Goal: Book appointment/travel/reservation

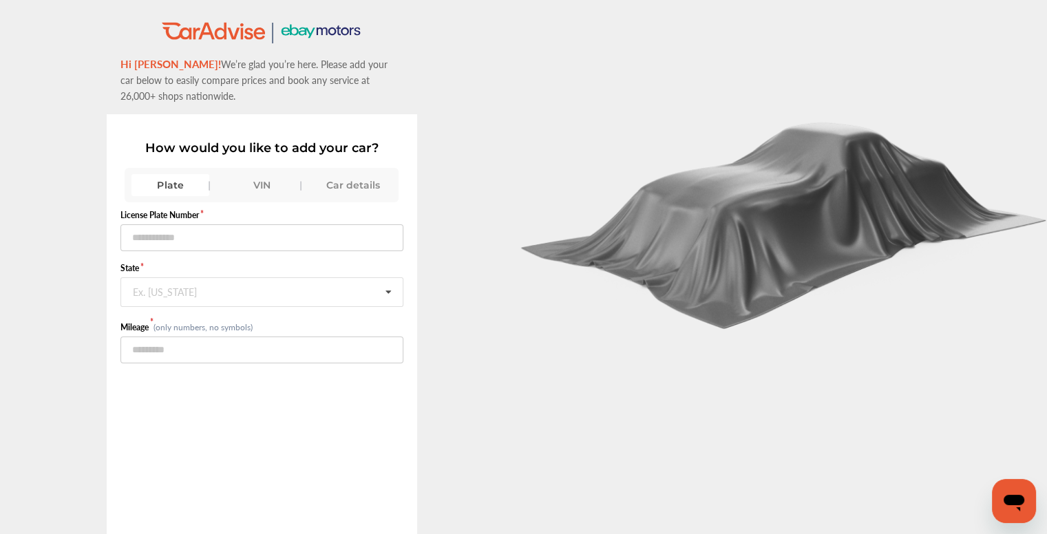
click at [268, 171] on div "Plate VIN Car details" at bounding box center [262, 185] width 274 height 34
click at [268, 178] on div "VIN" at bounding box center [262, 185] width 78 height 22
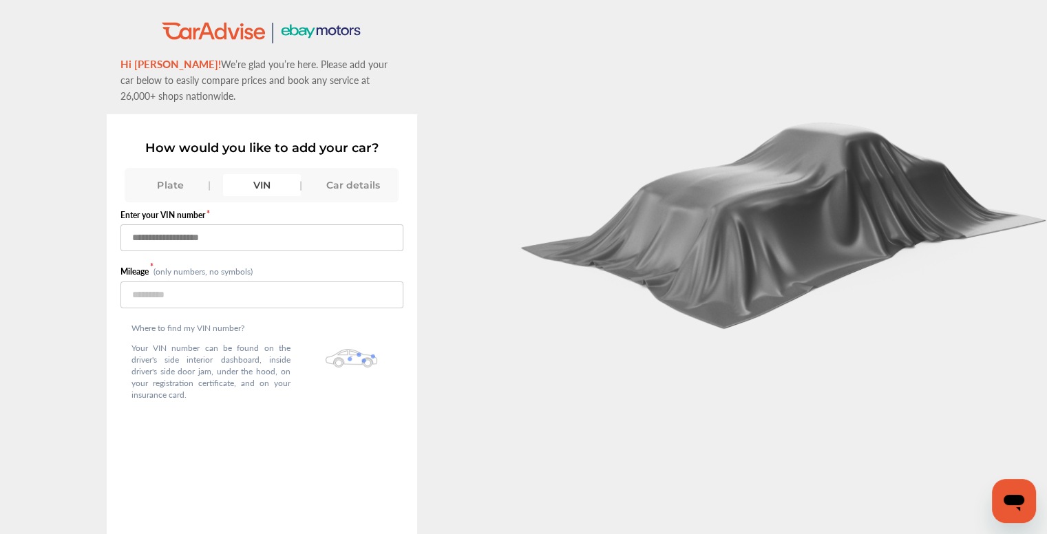
click at [200, 244] on input "text" at bounding box center [261, 237] width 283 height 27
type input "**********"
click at [239, 290] on input "number" at bounding box center [261, 295] width 283 height 27
type input "*****"
click at [270, 403] on div "Where to find my VIN number? Your VIN number can be found on the driver's side …" at bounding box center [210, 364] width 181 height 112
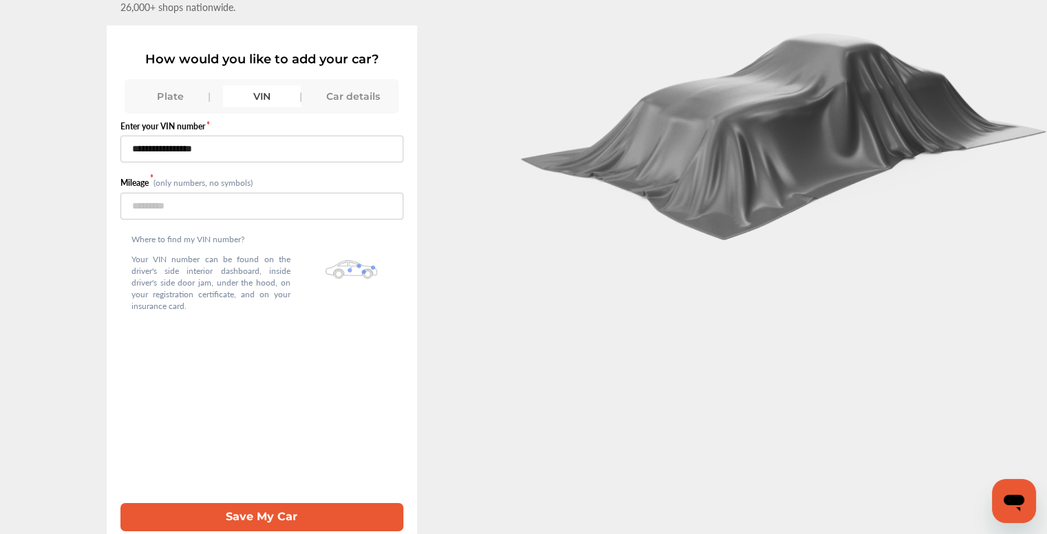
scroll to position [96, 0]
click at [262, 513] on button "Save My Car" at bounding box center [261, 517] width 283 height 28
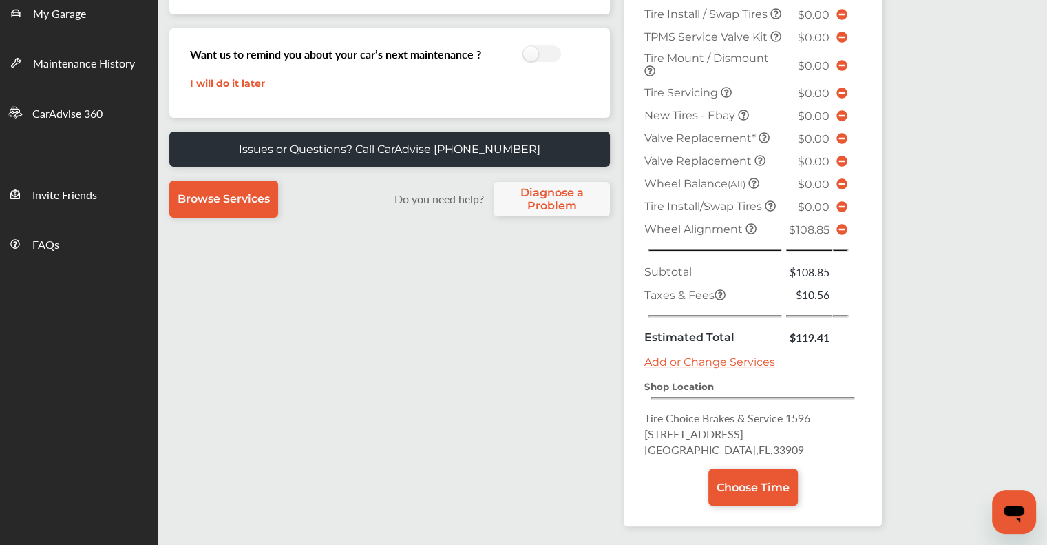
scroll to position [344, 0]
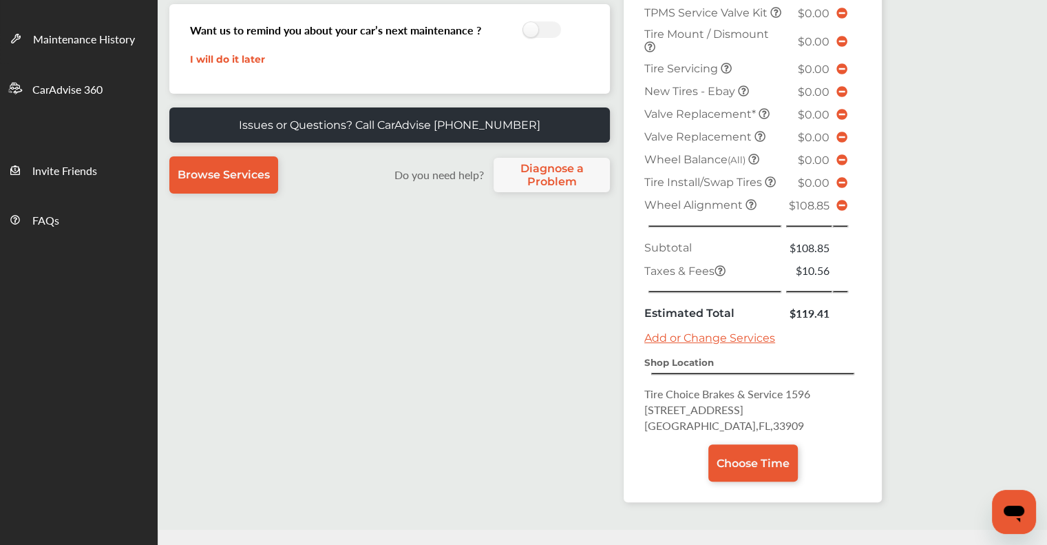
click at [840, 211] on icon at bounding box center [841, 205] width 11 height 11
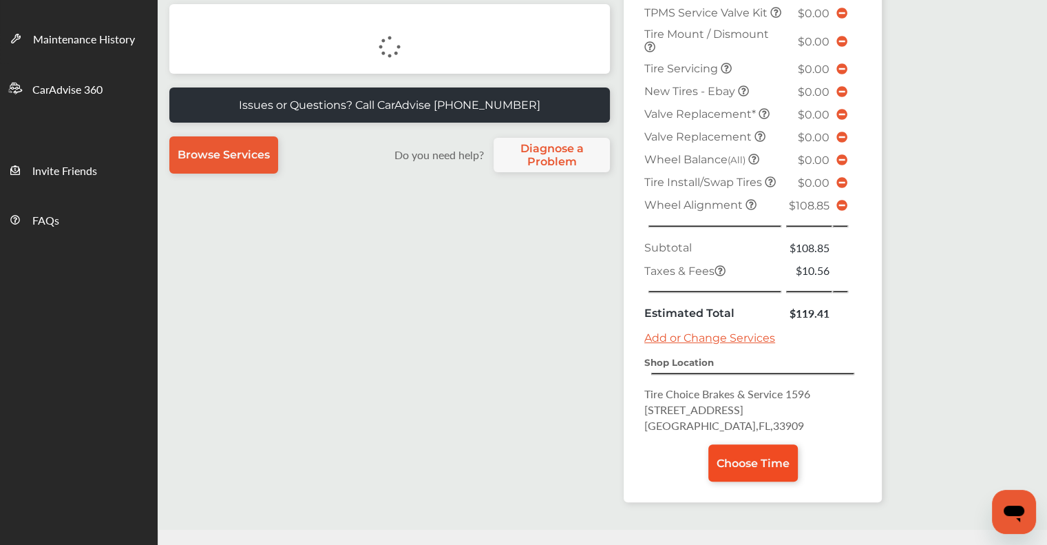
click at [763, 469] on span "Choose Time" at bounding box center [753, 462] width 73 height 13
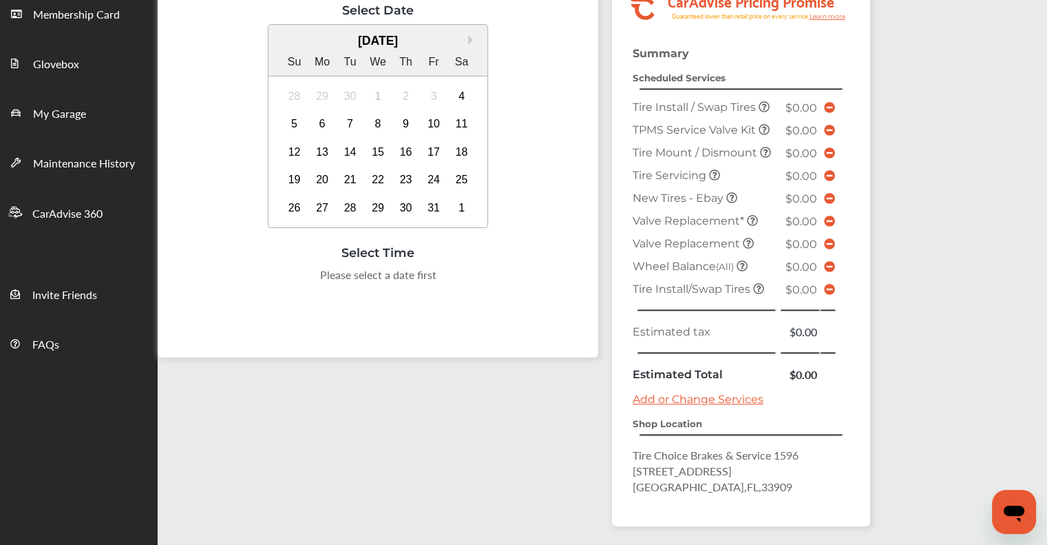
scroll to position [196, 0]
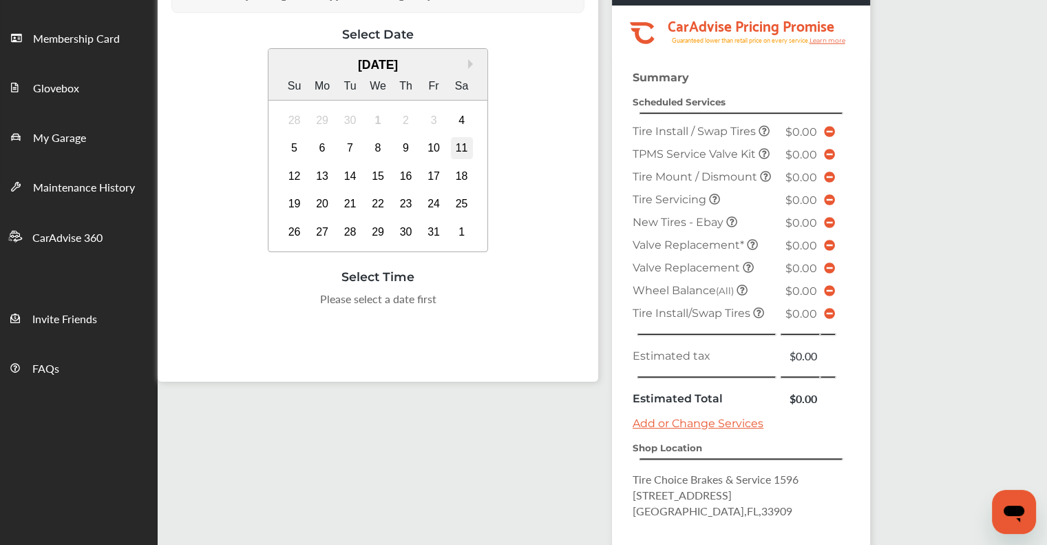
click at [458, 145] on div "11" at bounding box center [462, 148] width 22 height 22
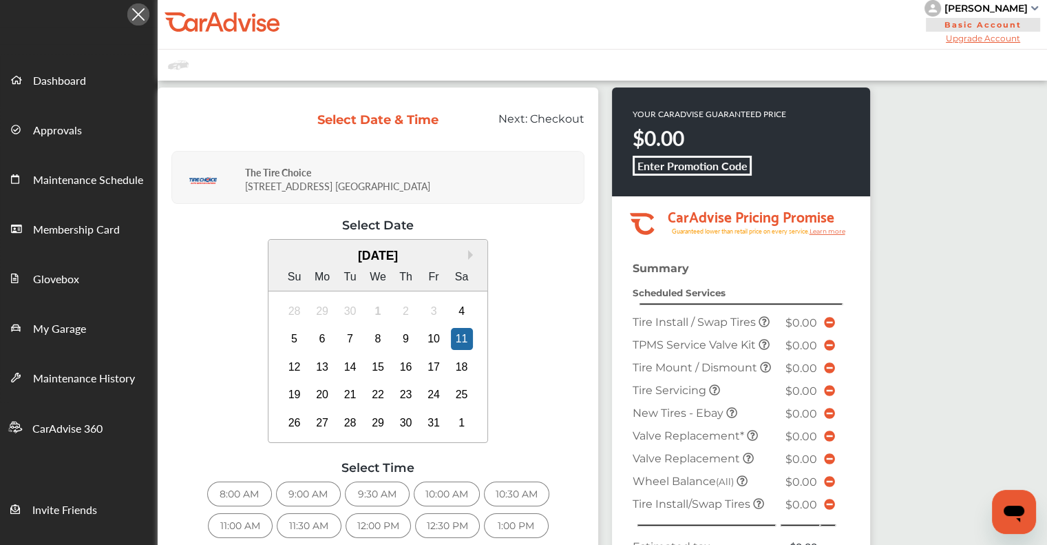
scroll to position [0, 0]
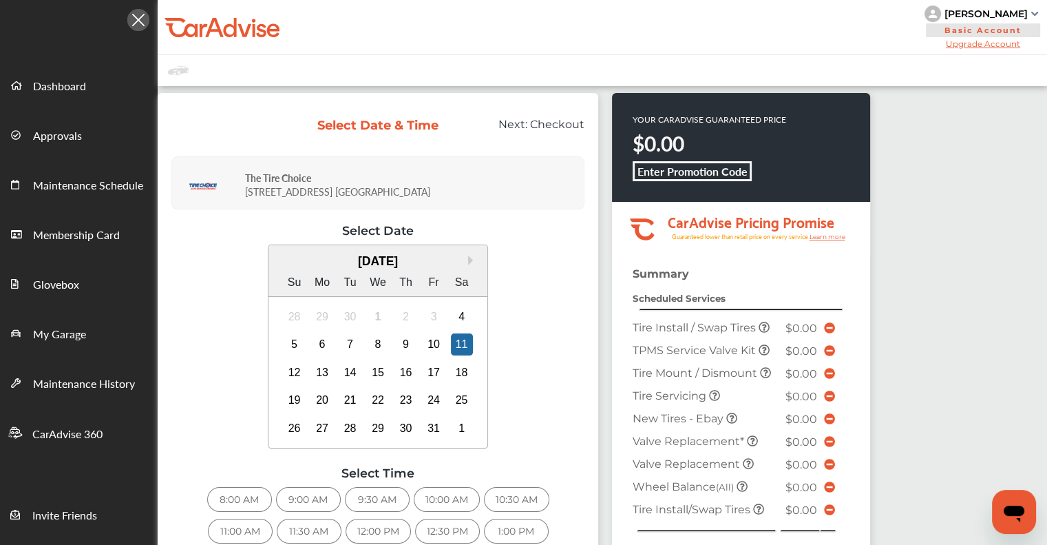
click at [1006, 11] on div "[PERSON_NAME]" at bounding box center [985, 14] width 83 height 12
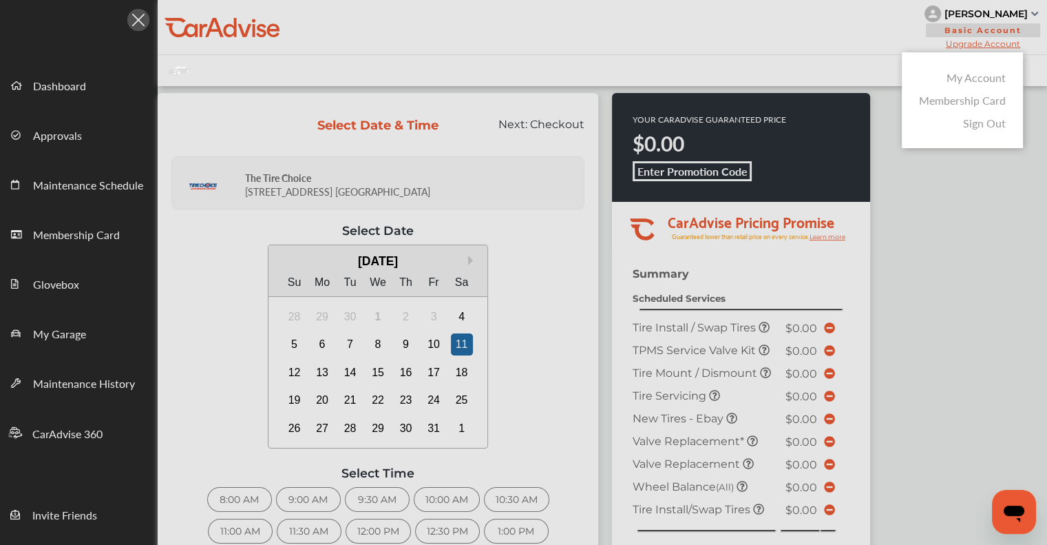
click at [944, 107] on link "Membership Card" at bounding box center [962, 100] width 87 height 16
